Goal: Transaction & Acquisition: Purchase product/service

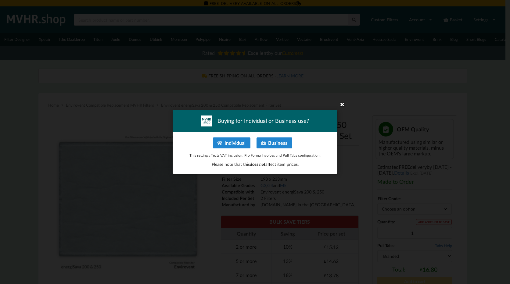
click at [342, 104] on icon at bounding box center [343, 104] width 10 height 10
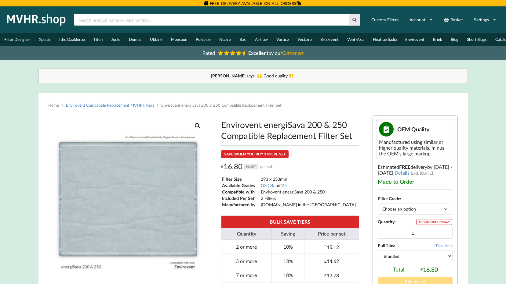
click at [137, 108] on link "Envirovent Compatible Replacement MVHR Filters" at bounding box center [110, 105] width 88 height 5
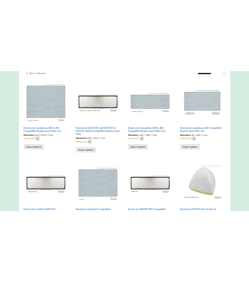
scroll to position [122, 0]
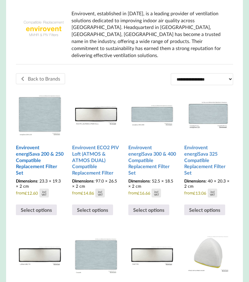
click at [40, 150] on h2 "Envirovent energiSava 200 & 250 Compatible Replacement Filter Set" at bounding box center [40, 160] width 48 height 36
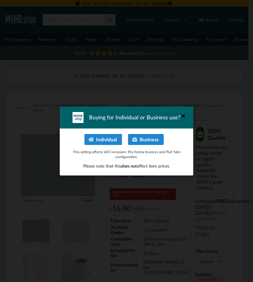
click at [183, 115] on icon at bounding box center [184, 116] width 10 height 10
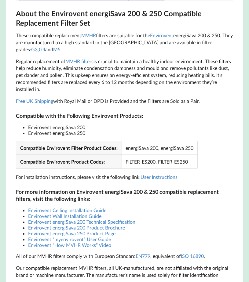
scroll to position [366, 0]
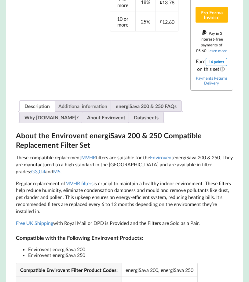
click at [90, 111] on link "Additional information" at bounding box center [82, 106] width 49 height 11
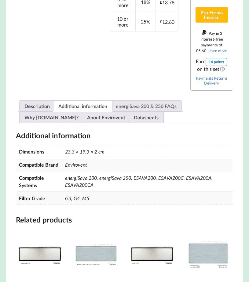
click at [123, 111] on link "energiSava 200 & 250 FAQs" at bounding box center [146, 106] width 61 height 11
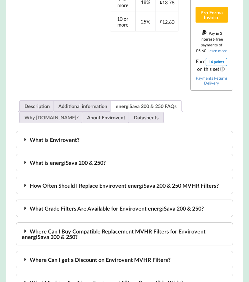
click at [78, 123] on link "Why [DOMAIN_NAME]?" at bounding box center [51, 117] width 54 height 11
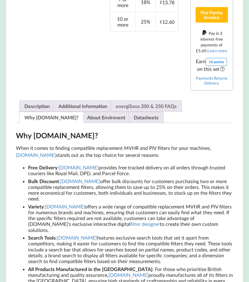
click at [123, 111] on link "energiSava 200 & 250 FAQs" at bounding box center [146, 106] width 61 height 11
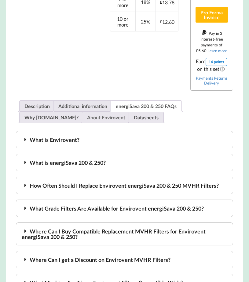
click at [87, 123] on link "About Envirovent" at bounding box center [106, 117] width 38 height 11
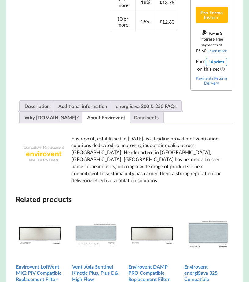
click at [134, 123] on link "Datasheets" at bounding box center [146, 117] width 25 height 11
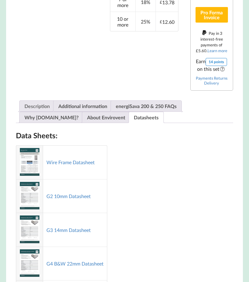
click at [49, 111] on link "Description" at bounding box center [36, 106] width 25 height 11
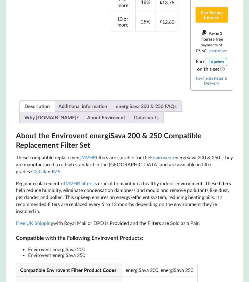
click at [134, 123] on link "Datasheets" at bounding box center [146, 117] width 25 height 11
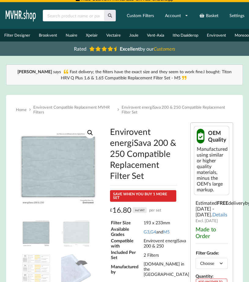
scroll to position [0, 0]
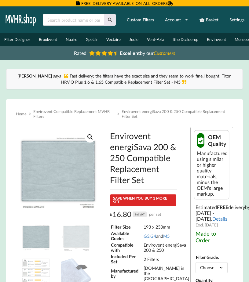
click at [80, 184] on img at bounding box center [58, 169] width 85 height 85
click at [88, 140] on link "View full-screen image gallery" at bounding box center [90, 137] width 11 height 11
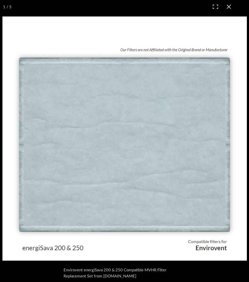
click at [216, 102] on img at bounding box center [124, 138] width 244 height 244
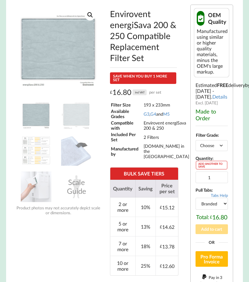
scroll to position [305, 0]
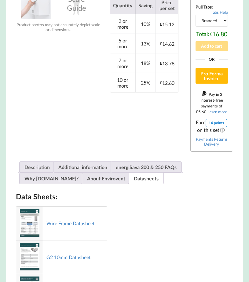
click at [42, 172] on link "Description" at bounding box center [36, 167] width 25 height 11
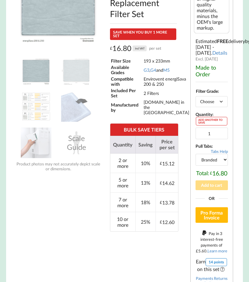
scroll to position [183, 0]
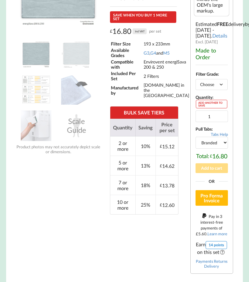
click at [216, 90] on select "Choose an option G3 G4 M5" at bounding box center [211, 84] width 32 height 11
click at [195, 90] on select "Choose an option G3 G4 M5" at bounding box center [211, 84] width 32 height 11
click at [216, 90] on select "Choose an option G3 G4 M5" at bounding box center [211, 84] width 32 height 11
select select "M5"
click at [195, 90] on select "Choose an option G3 G4 M5" at bounding box center [211, 84] width 32 height 11
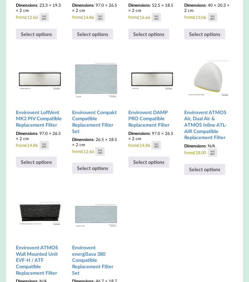
scroll to position [311, 0]
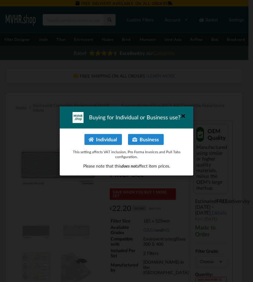
click at [185, 115] on icon at bounding box center [184, 116] width 10 height 10
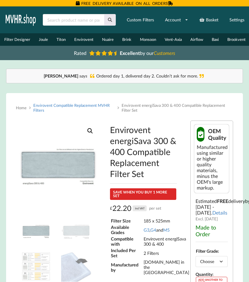
click at [66, 108] on link "Envirovent Compatible Replacement MVHR Filters" at bounding box center [71, 108] width 76 height 10
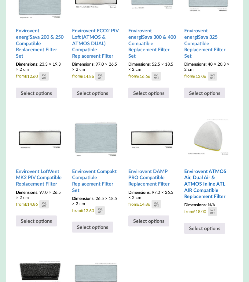
scroll to position [244, 0]
